Goal: Information Seeking & Learning: Compare options

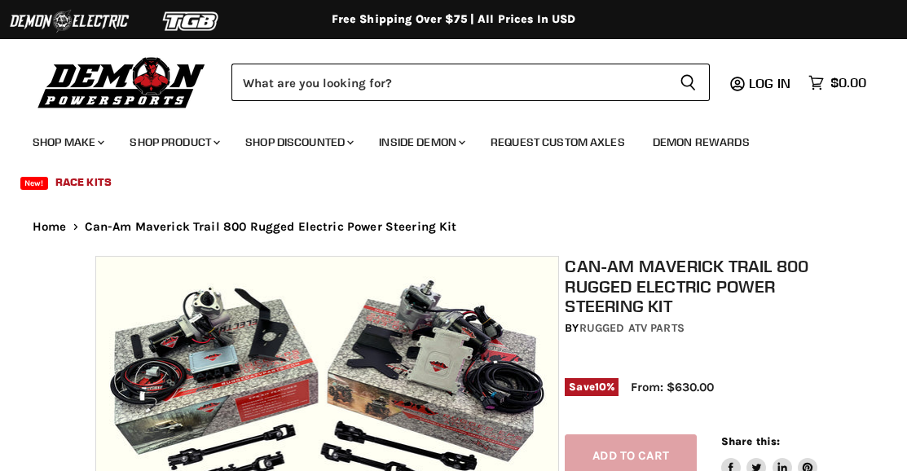
select select "******"
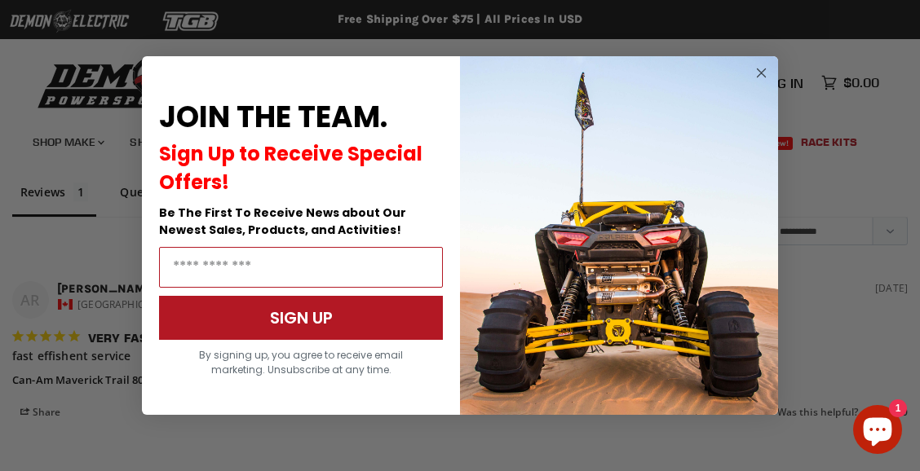
scroll to position [1885, 0]
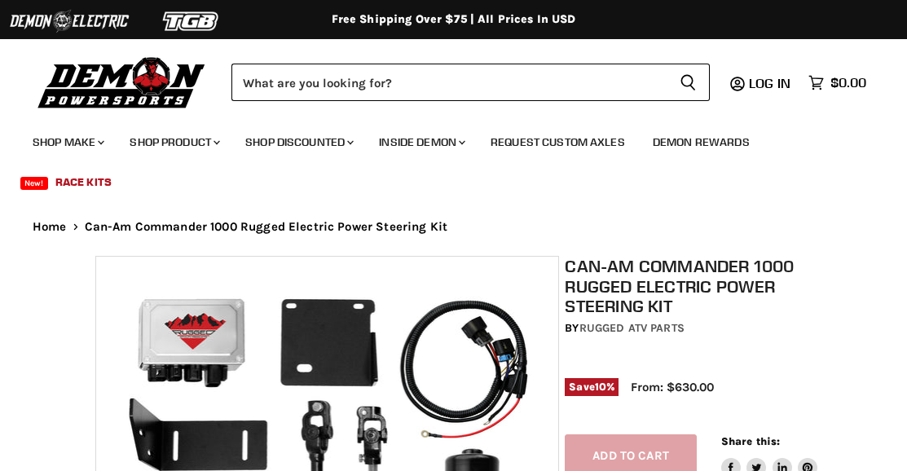
select select "******"
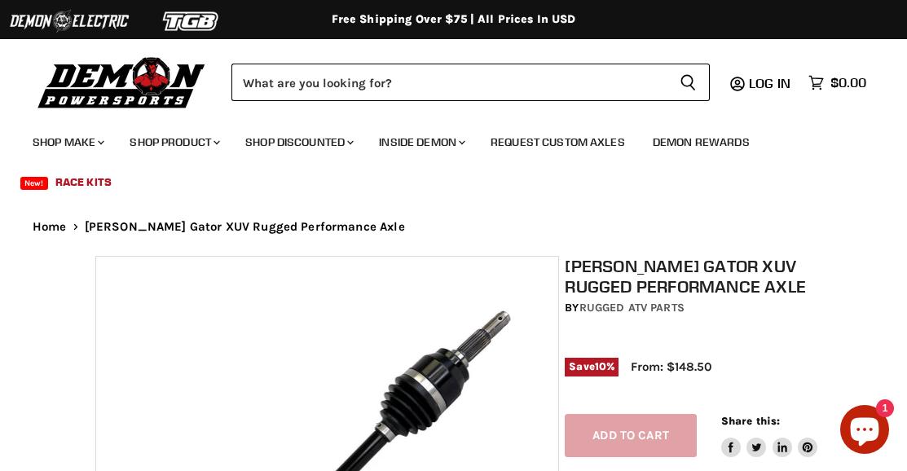
select select "******"
